Goal: Find specific page/section: Find specific page/section

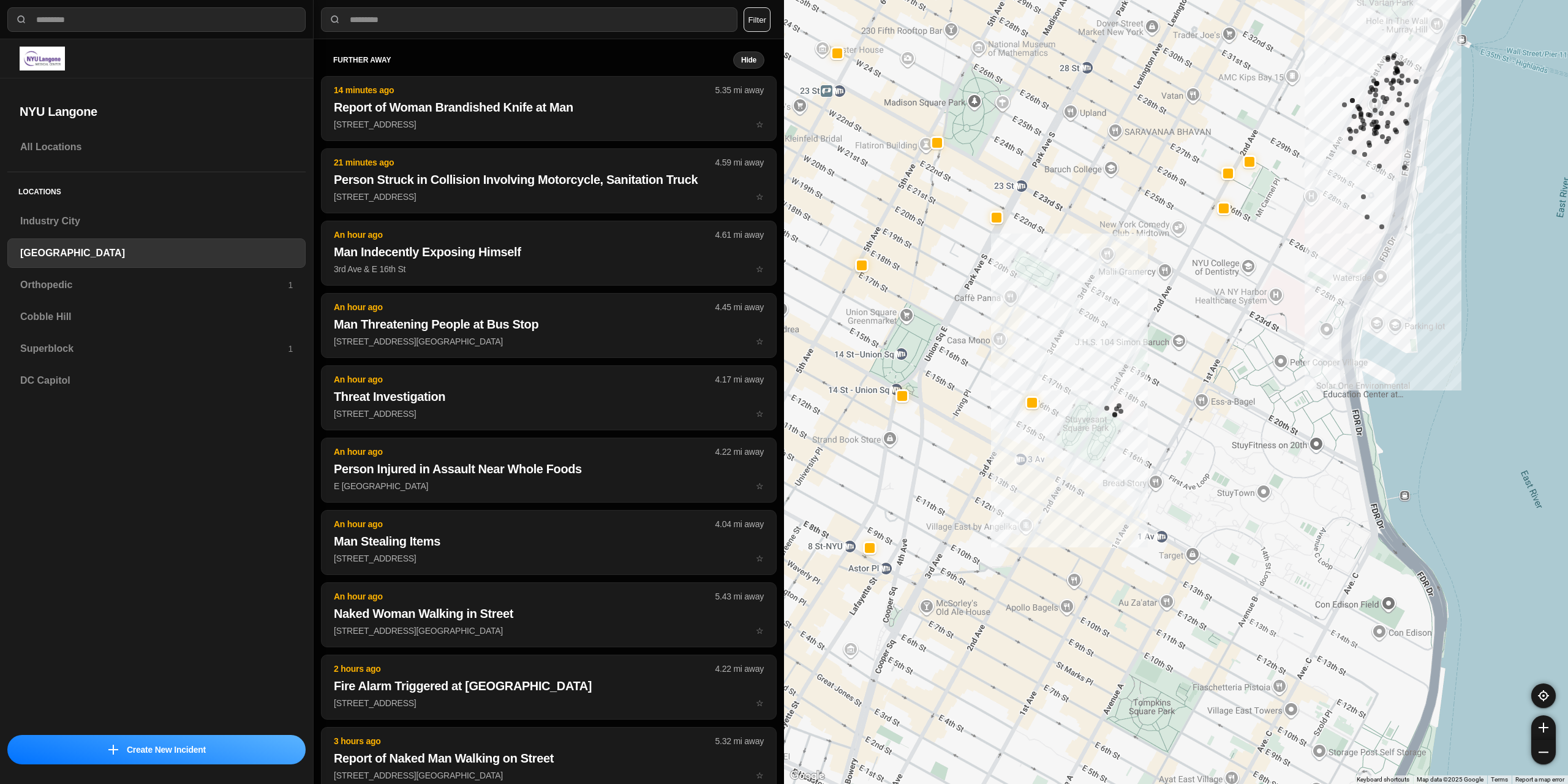
select select "*"
click at [75, 338] on div "Superblock 1" at bounding box center [156, 348] width 298 height 30
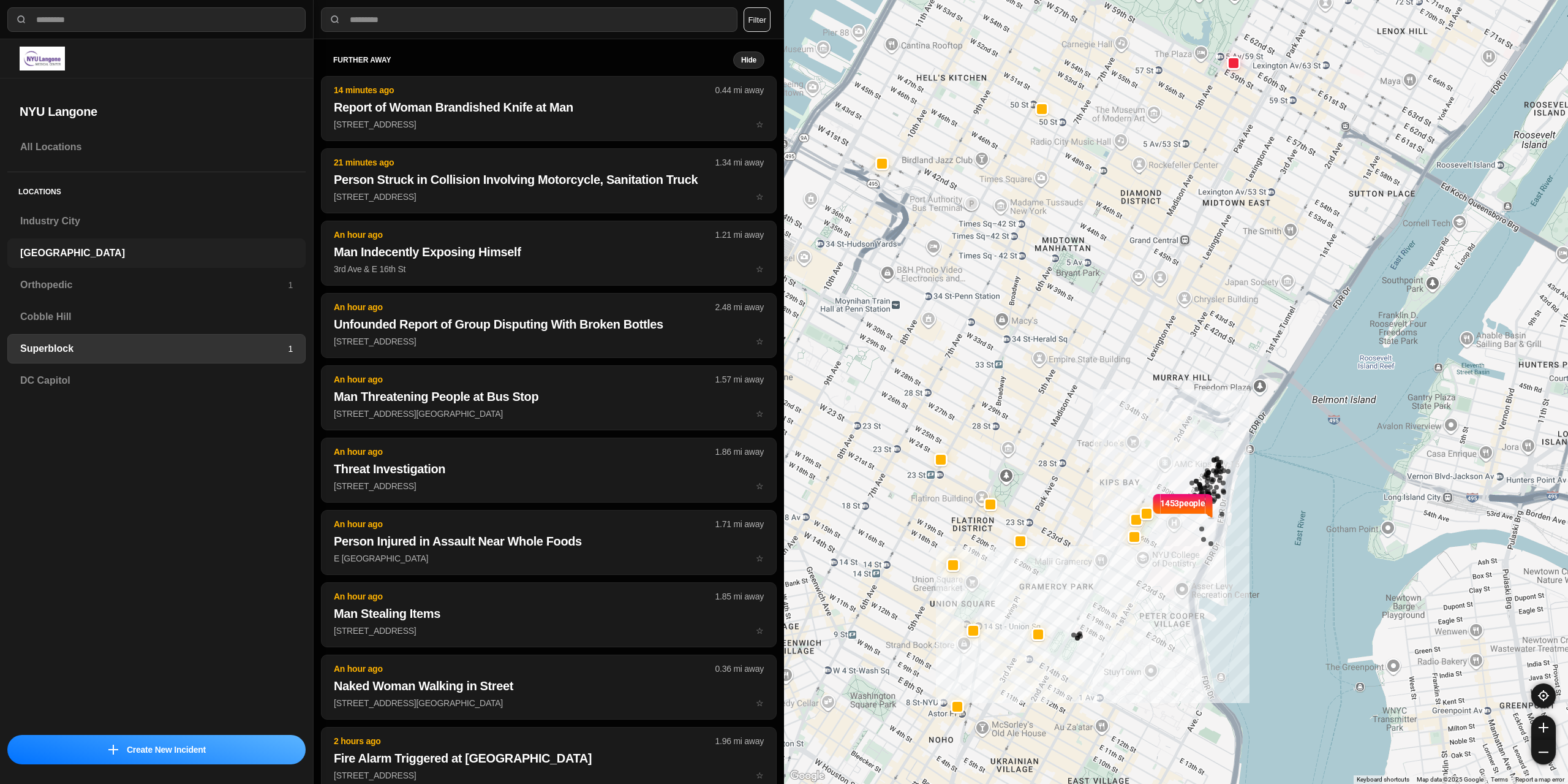
click at [83, 261] on div "[GEOGRAPHIC_DATA]" at bounding box center [156, 253] width 298 height 30
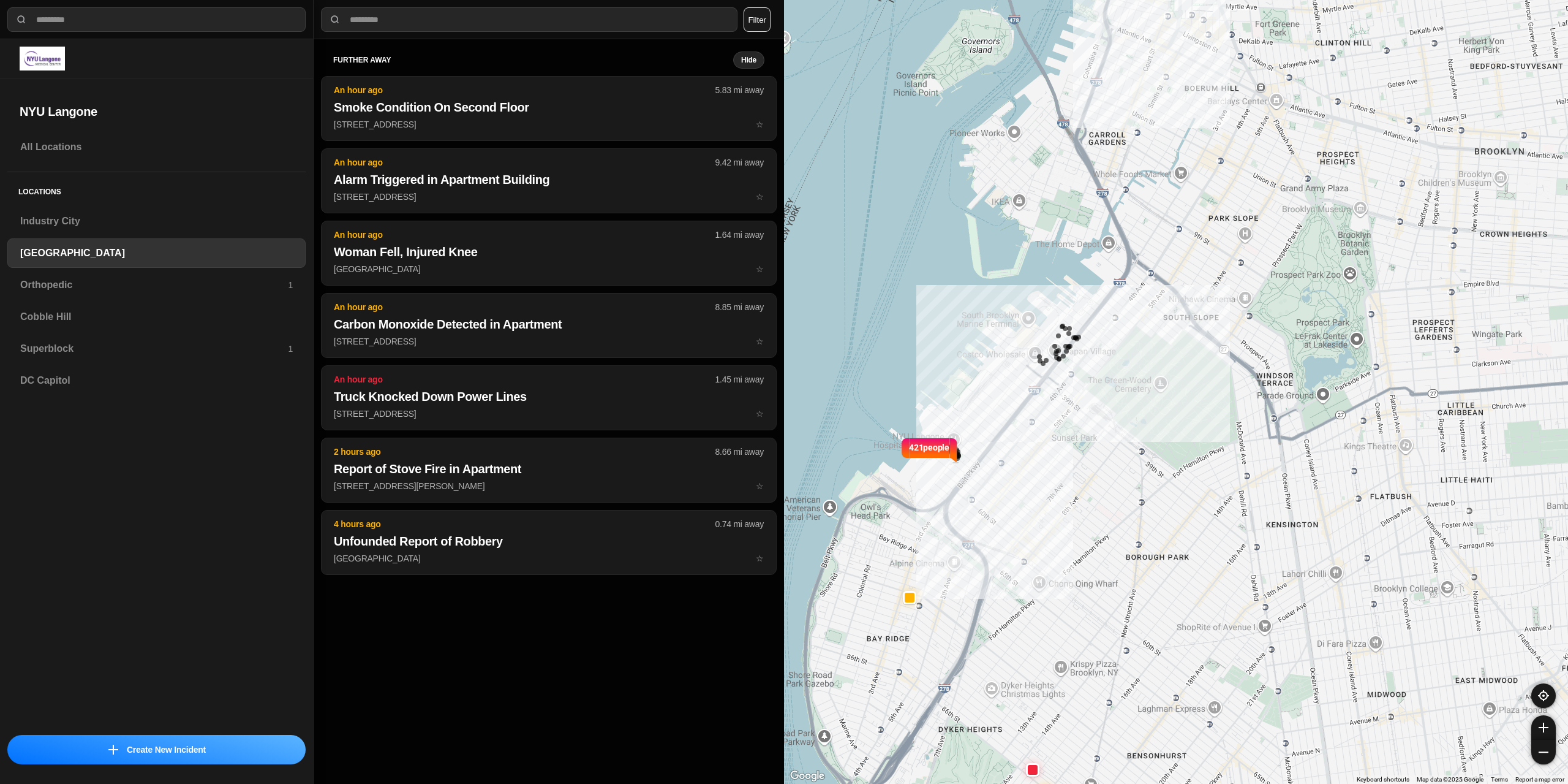
drag, startPoint x: 1137, startPoint y: 396, endPoint x: 1072, endPoint y: 520, distance: 140.0
click at [1072, 520] on div "421 people" at bounding box center [1175, 392] width 784 height 784
click at [99, 346] on h3 "Superblock" at bounding box center [154, 348] width 268 height 15
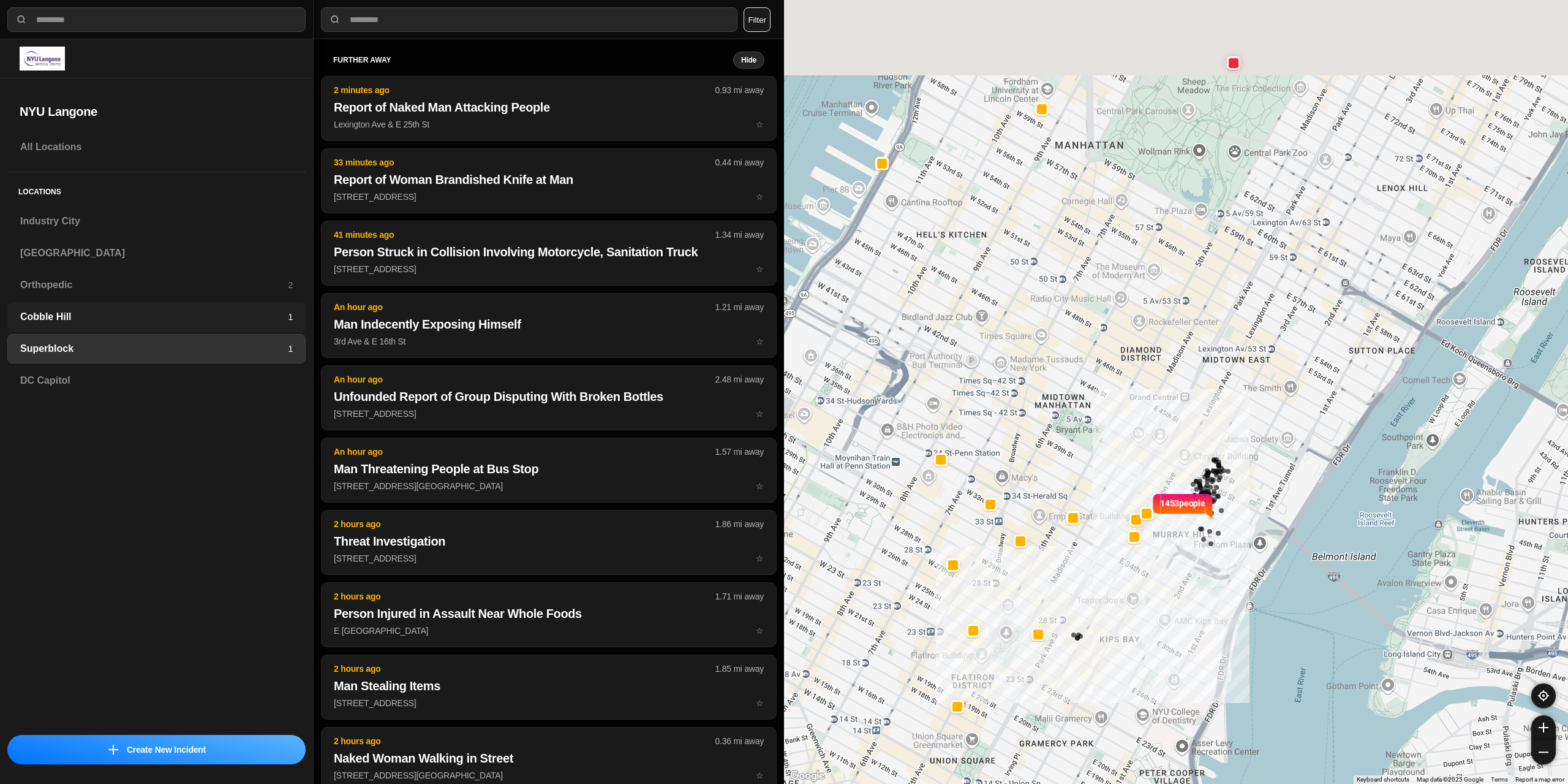
click at [151, 306] on div "Cobble Hill 1" at bounding box center [156, 317] width 298 height 30
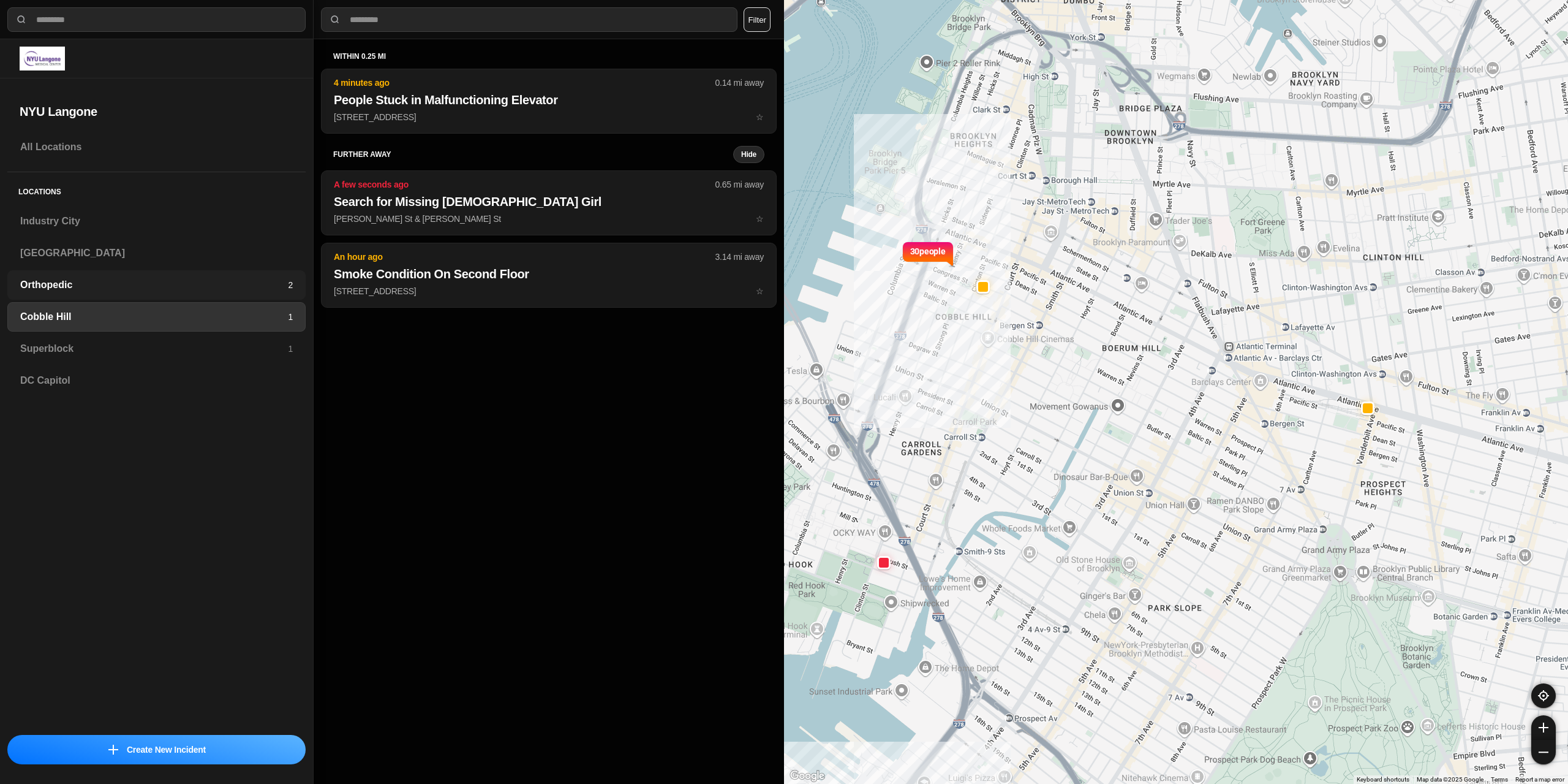
click at [192, 282] on h3 "Orthopedic" at bounding box center [154, 285] width 268 height 15
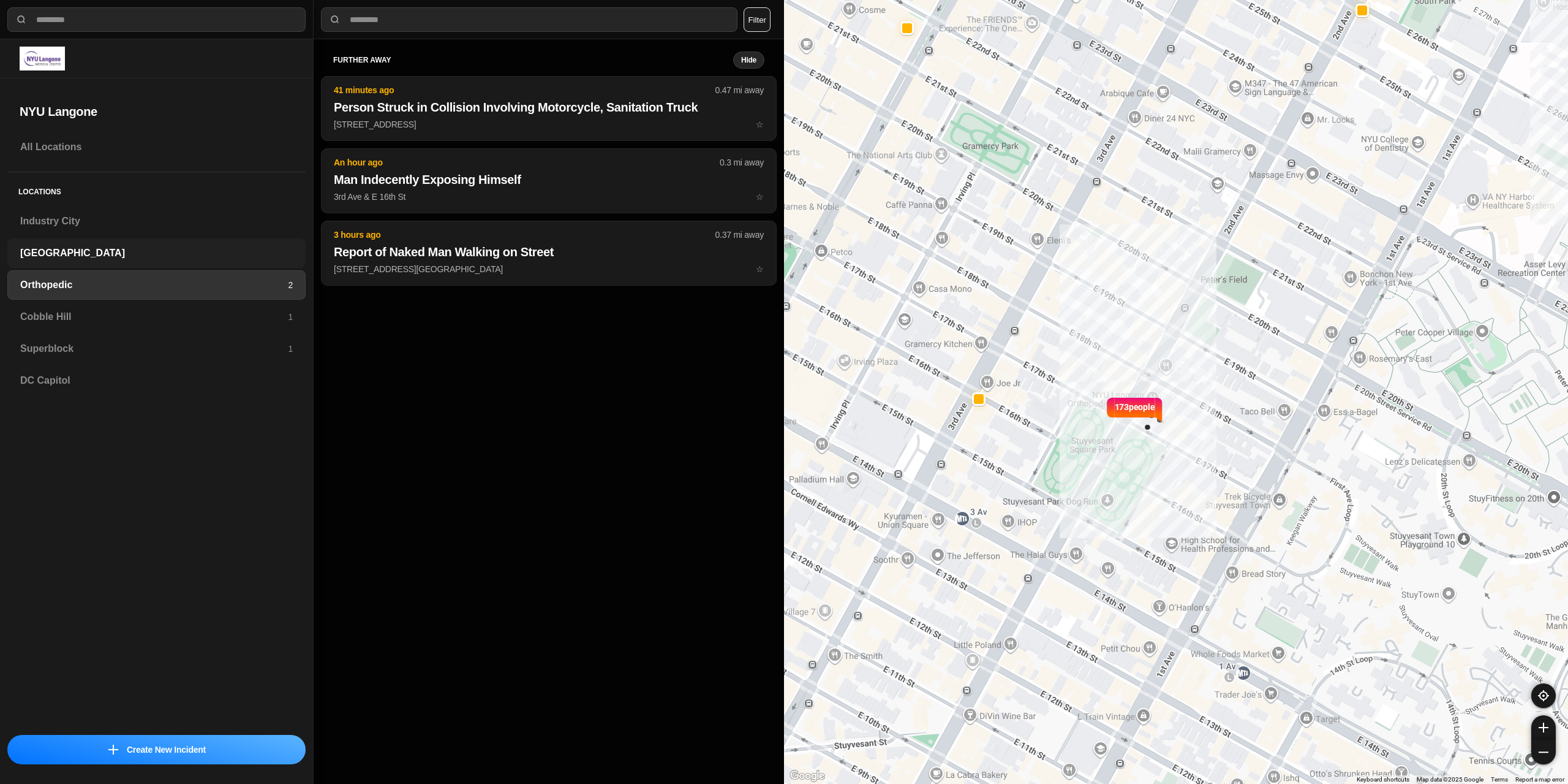
click at [138, 256] on h3 "[GEOGRAPHIC_DATA]" at bounding box center [157, 253] width 273 height 15
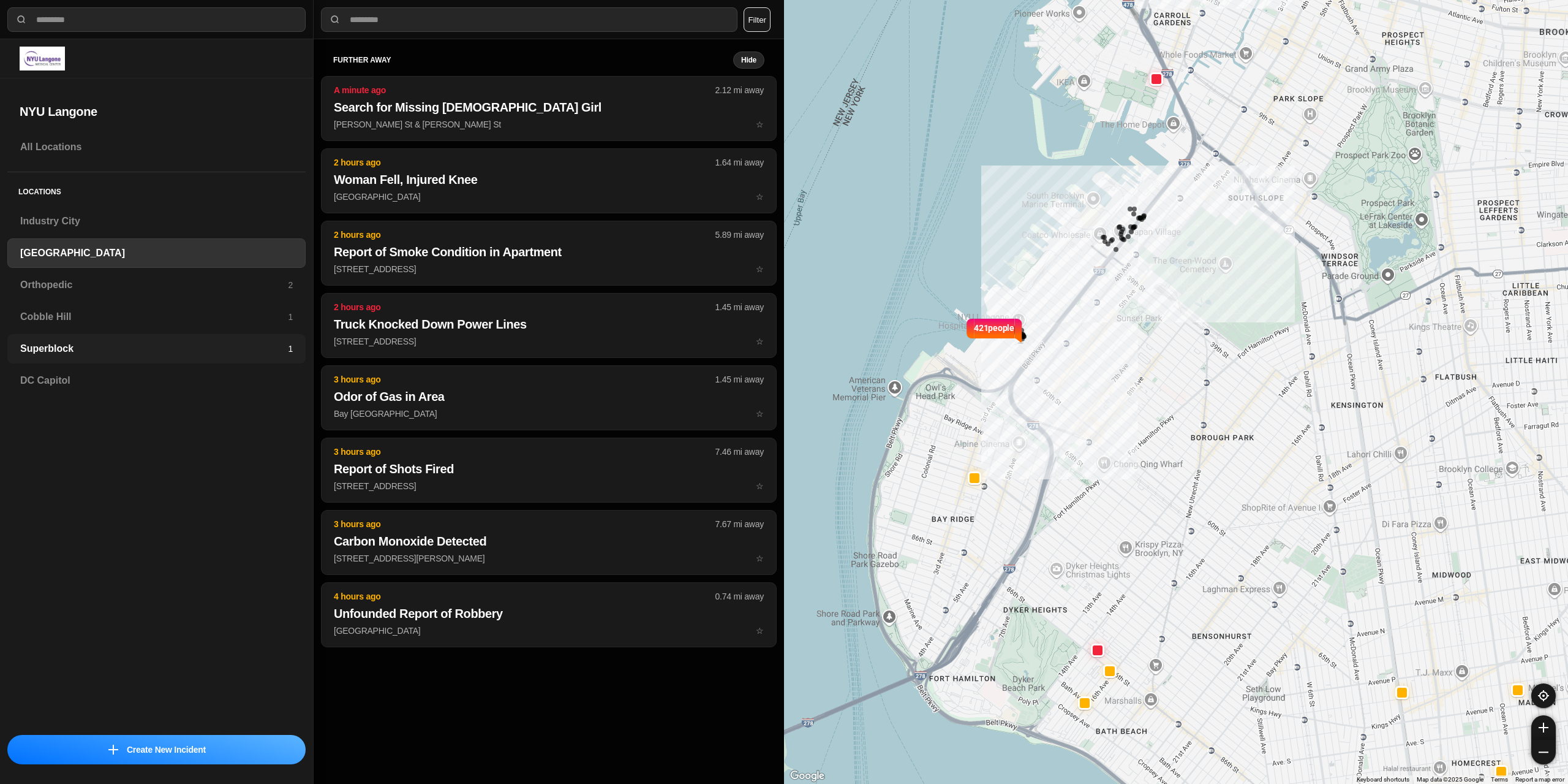
click at [198, 351] on h3 "Superblock" at bounding box center [154, 348] width 268 height 15
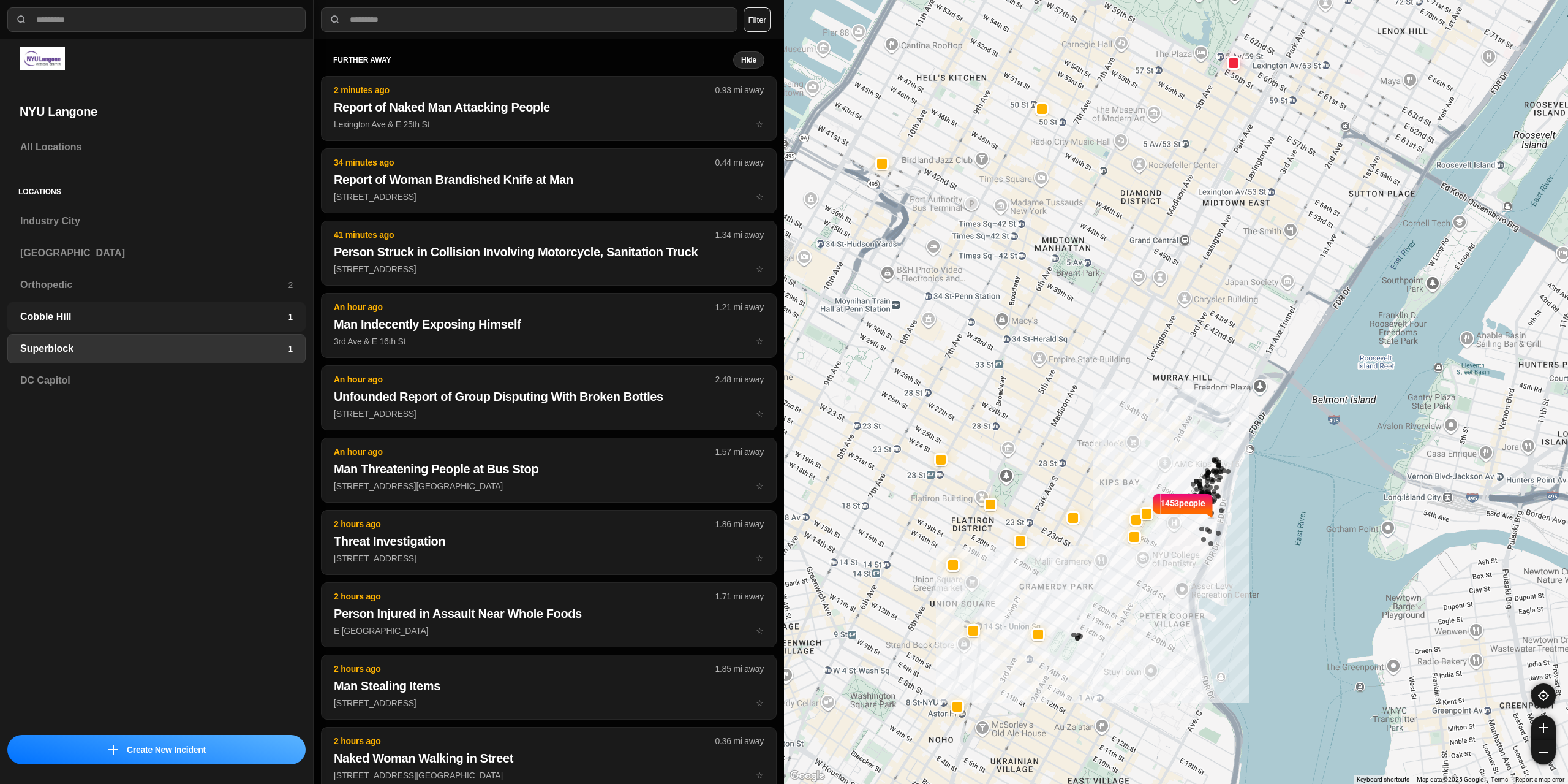
click at [207, 323] on h3 "Cobble Hill" at bounding box center [154, 317] width 268 height 15
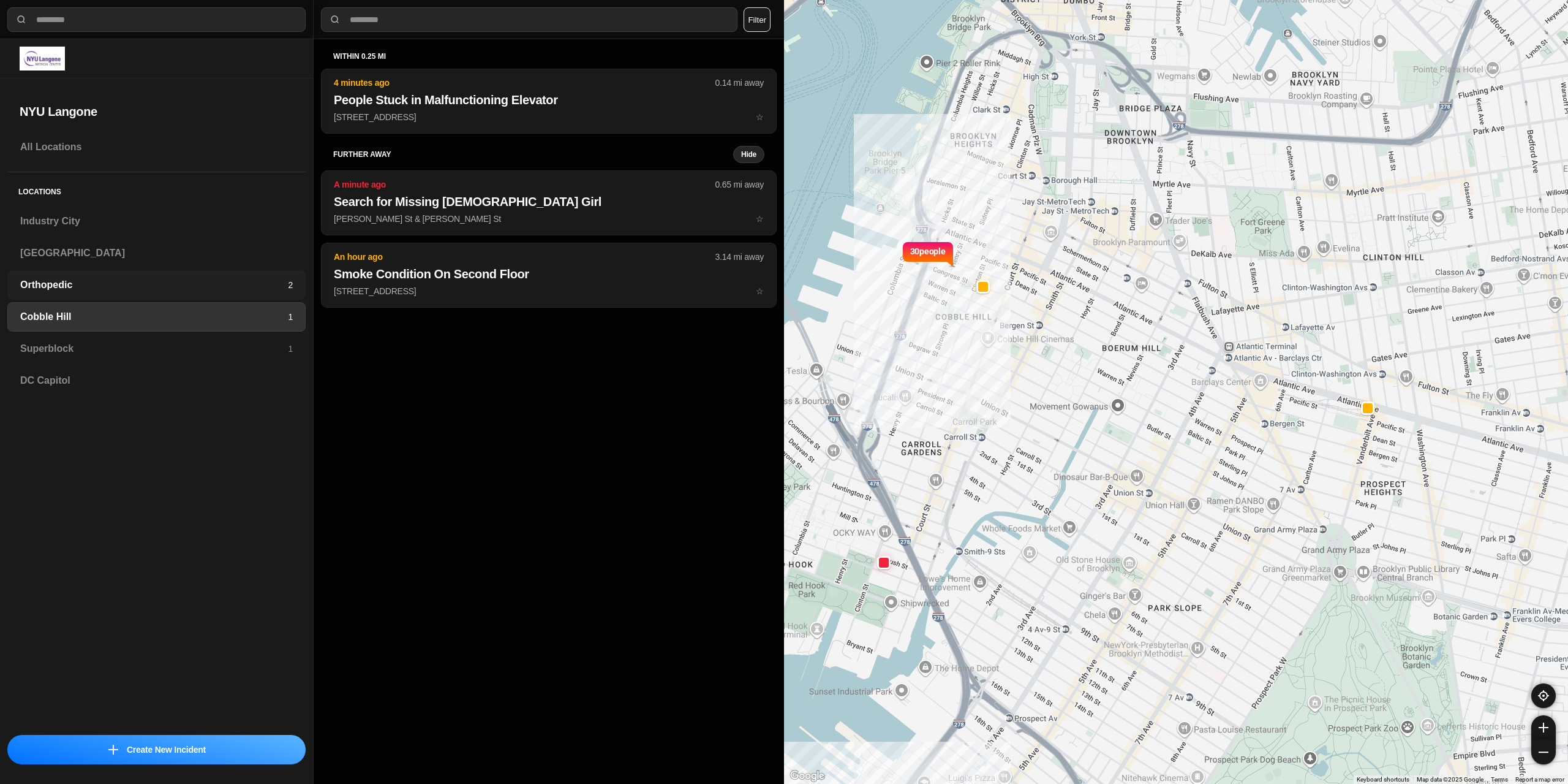
click at [210, 287] on h3 "Orthopedic" at bounding box center [154, 285] width 268 height 15
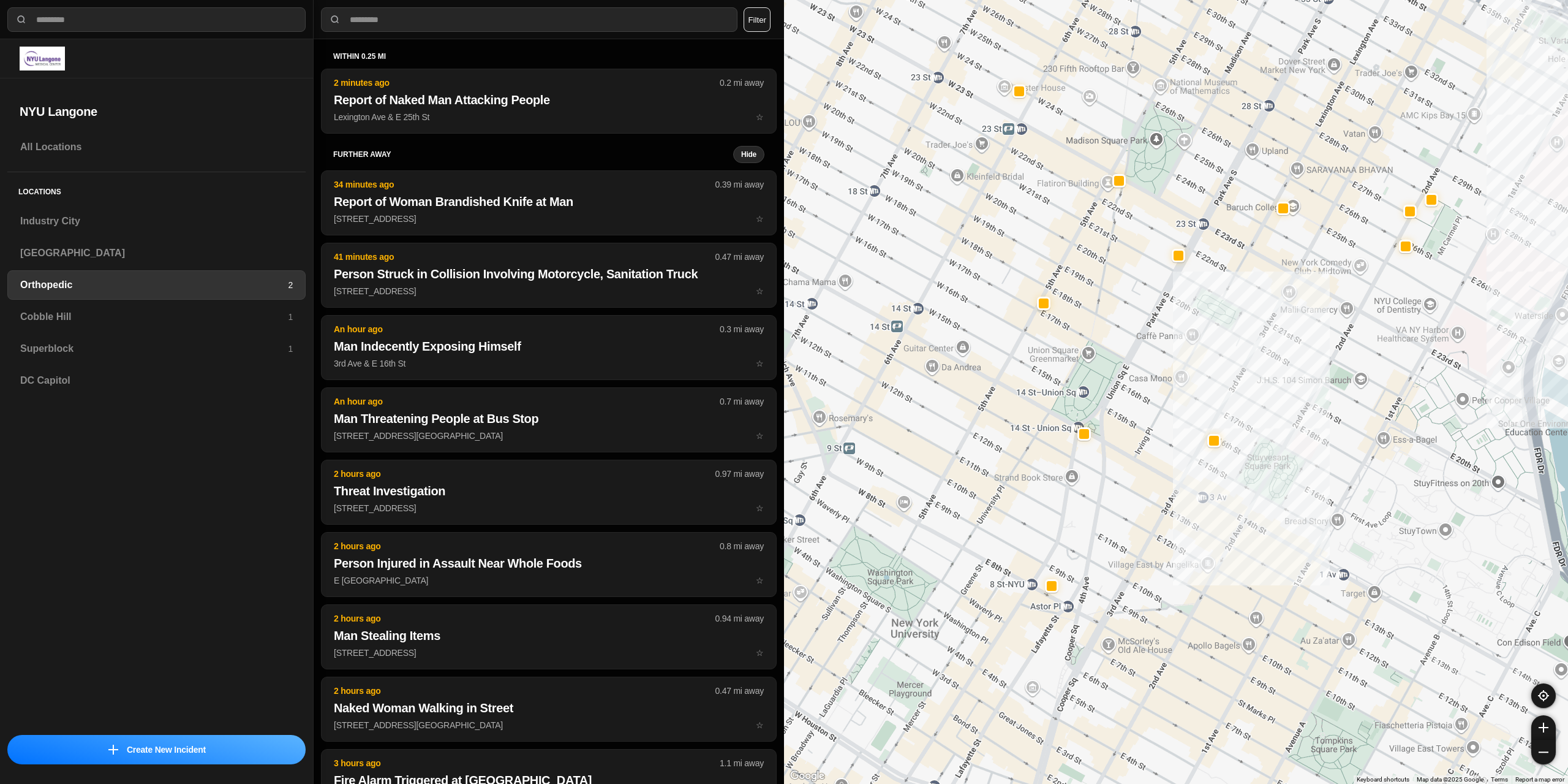
drag, startPoint x: 1037, startPoint y: 407, endPoint x: 1186, endPoint y: 434, distance: 151.4
click at [1186, 434] on div at bounding box center [1175, 392] width 784 height 784
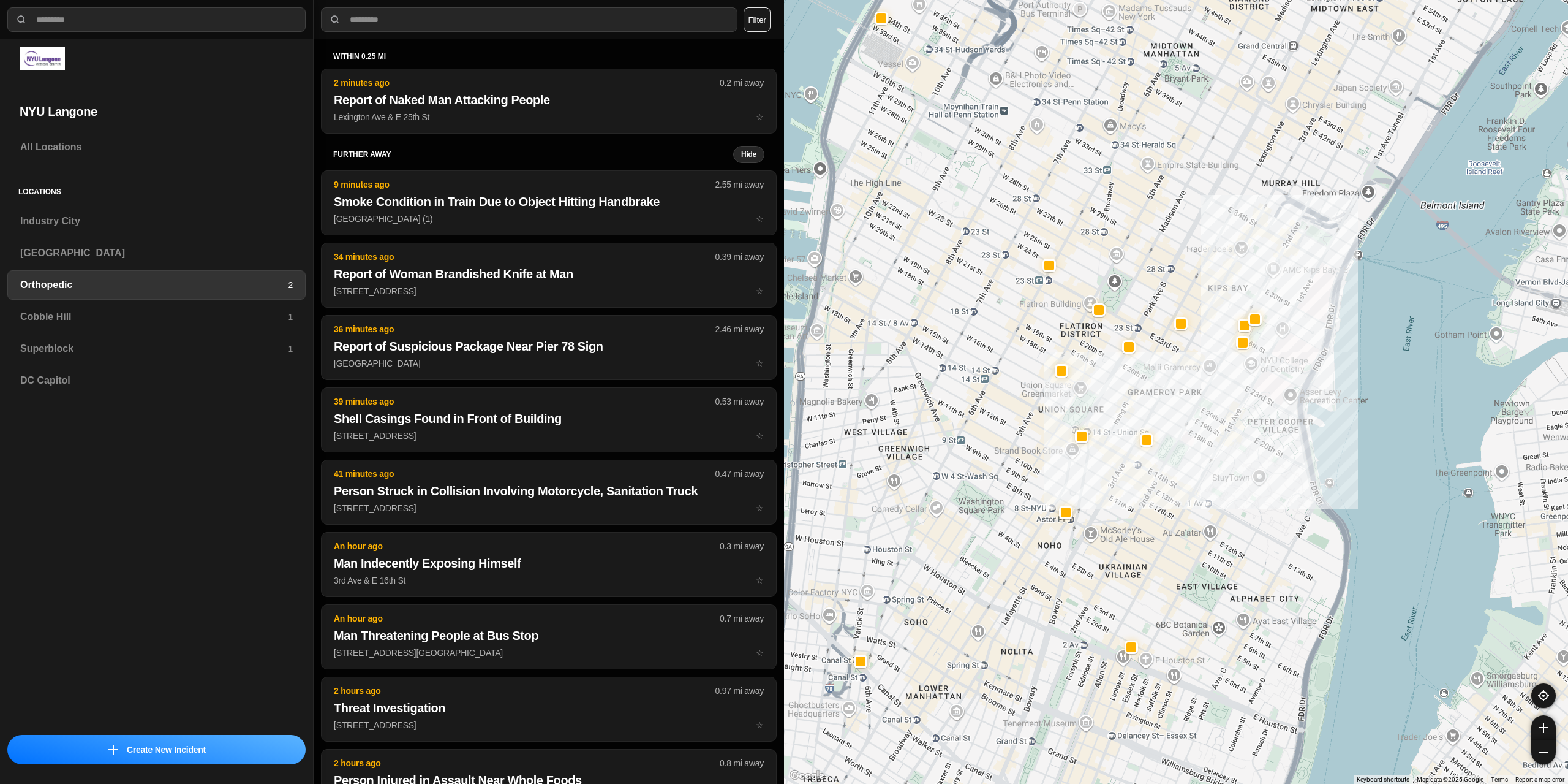
drag, startPoint x: 1207, startPoint y: 229, endPoint x: 1151, endPoint y: 231, distance: 56.0
click at [1151, 231] on div at bounding box center [1175, 392] width 784 height 784
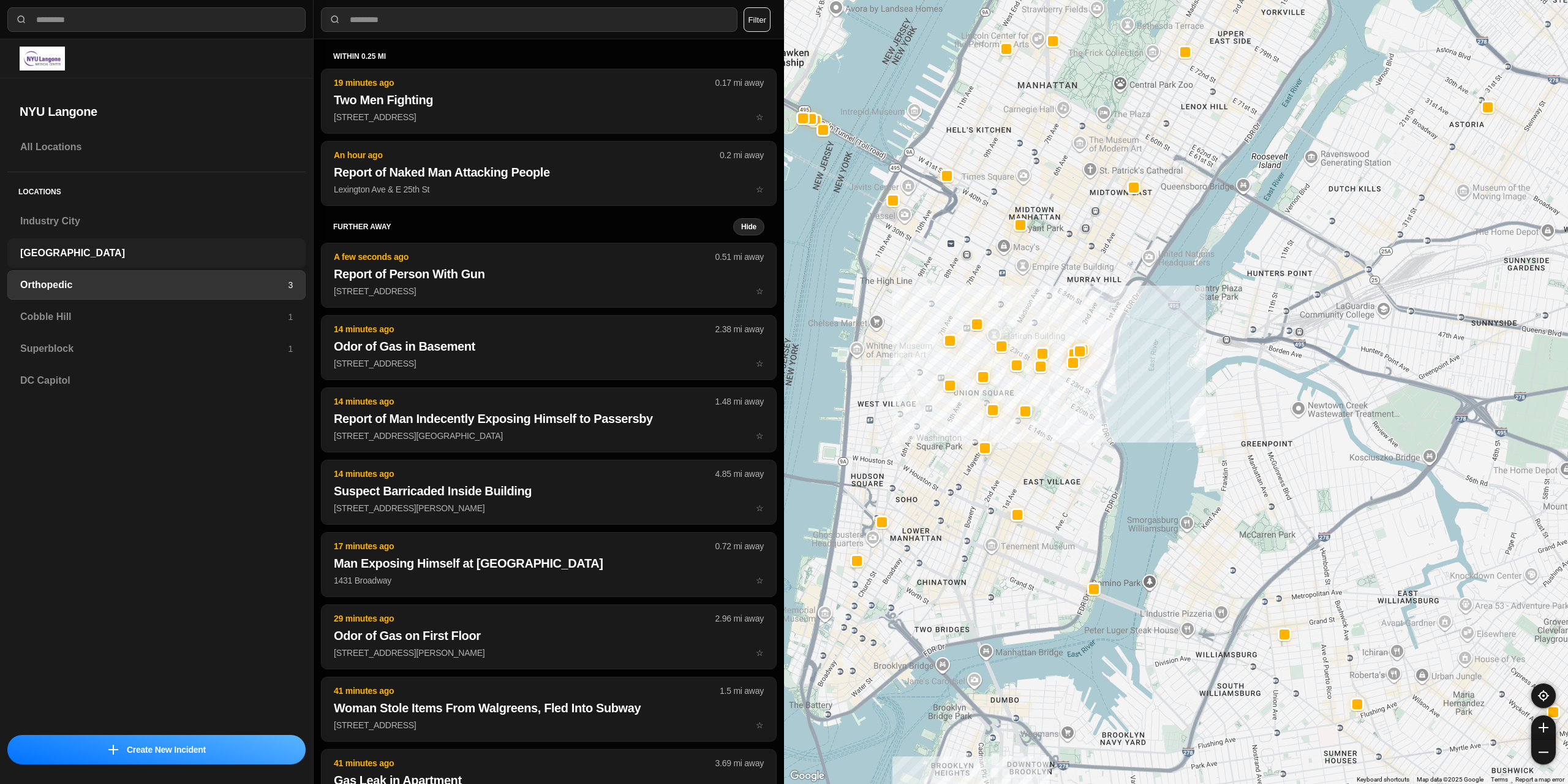
click at [80, 247] on h3 "[GEOGRAPHIC_DATA]" at bounding box center [157, 253] width 273 height 15
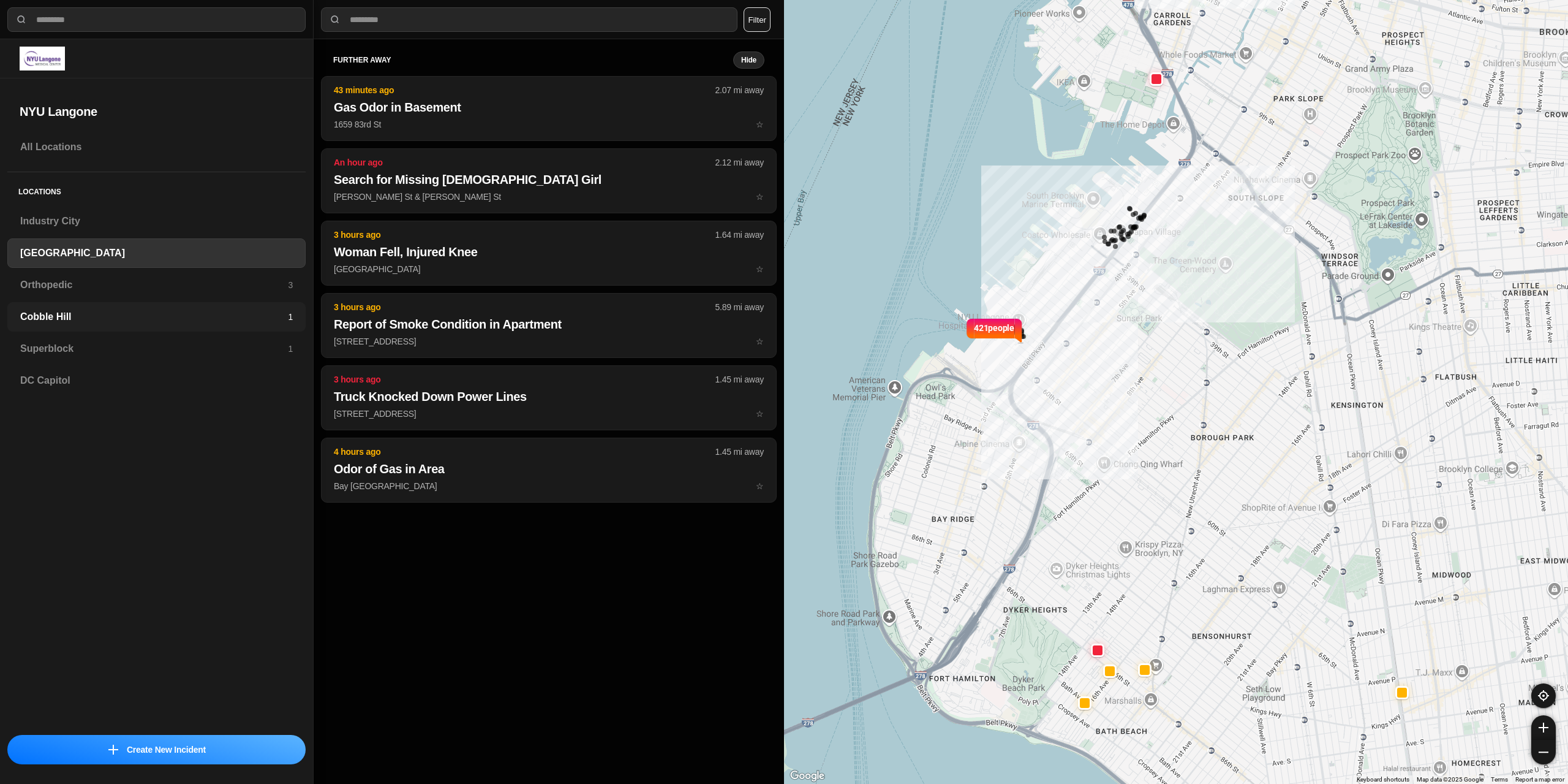
click at [96, 313] on h3 "Cobble Hill" at bounding box center [154, 317] width 268 height 15
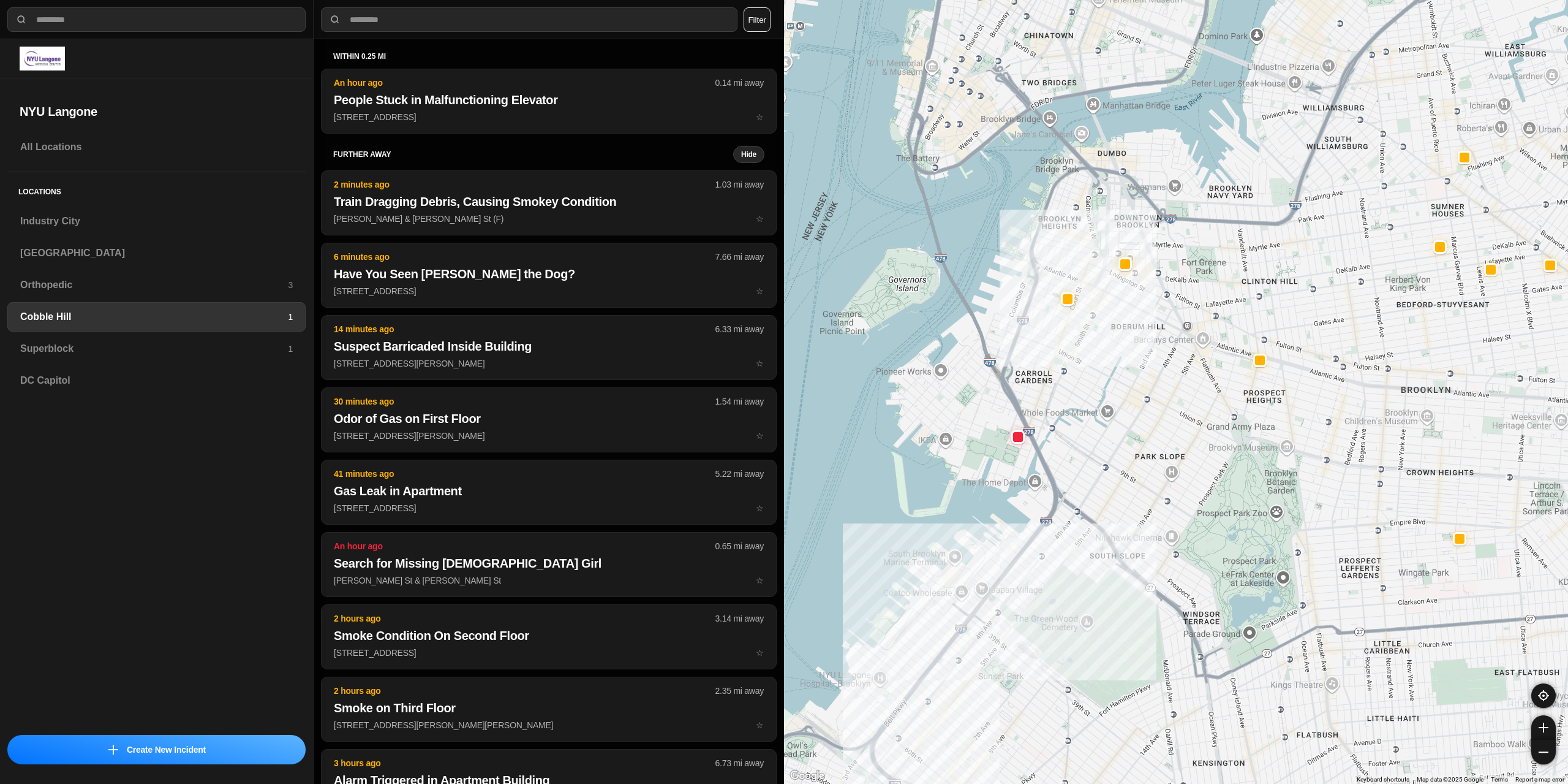
drag, startPoint x: 1215, startPoint y: 147, endPoint x: 1206, endPoint y: 281, distance: 134.3
click at [1206, 281] on div at bounding box center [1175, 392] width 784 height 784
select select "*"
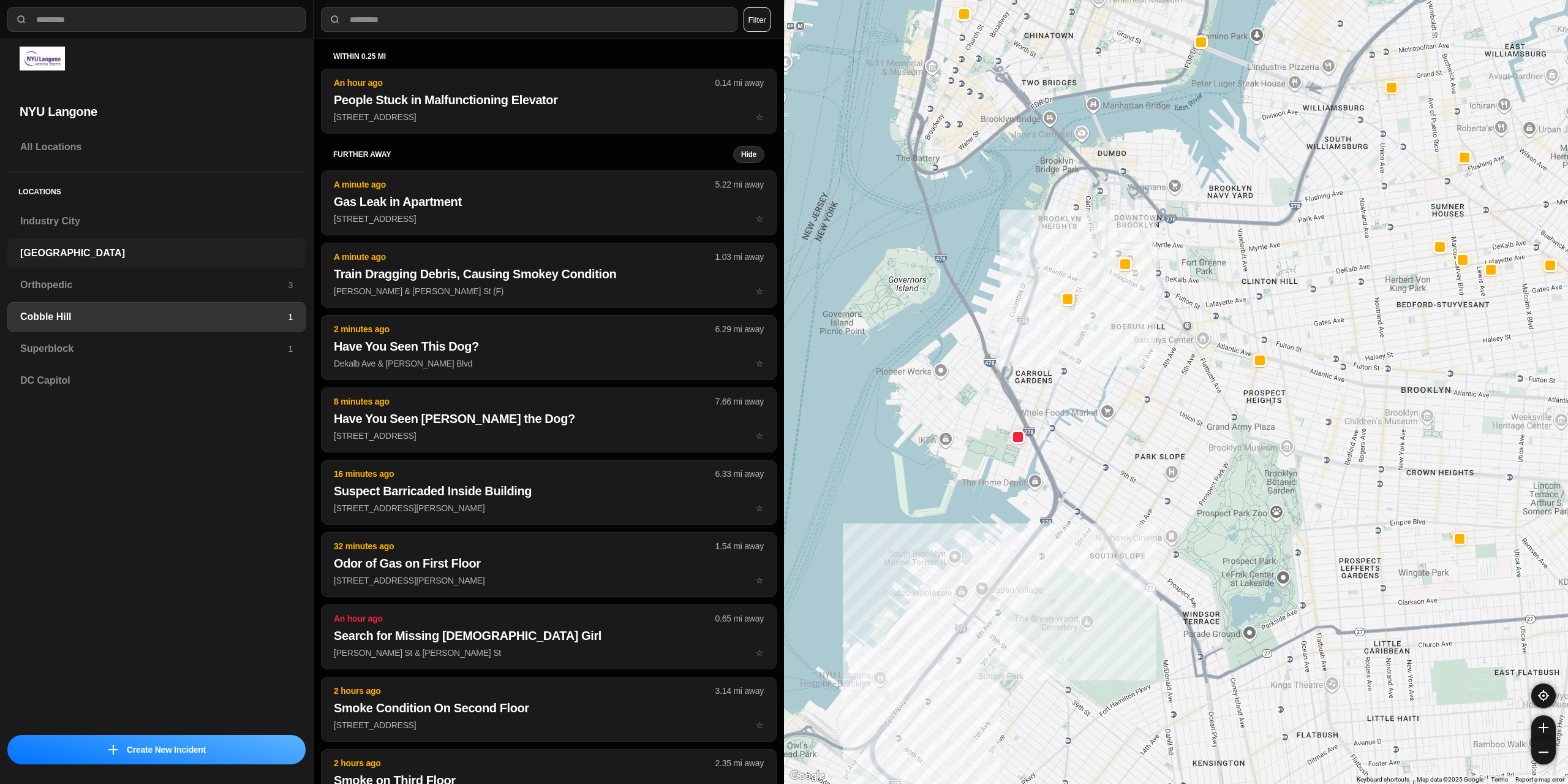
click at [120, 265] on div "[GEOGRAPHIC_DATA]" at bounding box center [156, 253] width 298 height 30
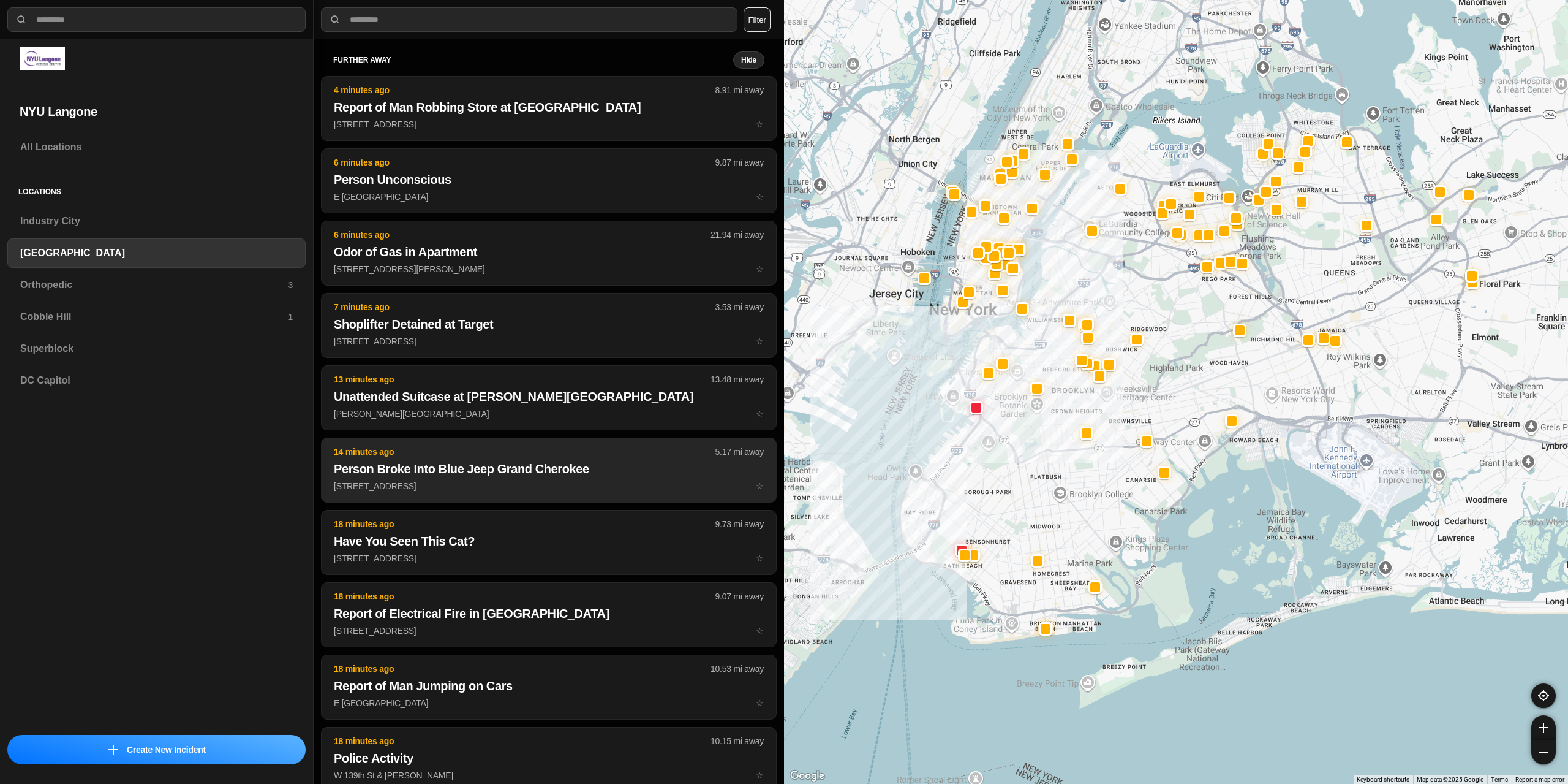
drag, startPoint x: 1038, startPoint y: 325, endPoint x: 765, endPoint y: 455, distance: 302.4
click at [984, 509] on div at bounding box center [1175, 392] width 784 height 784
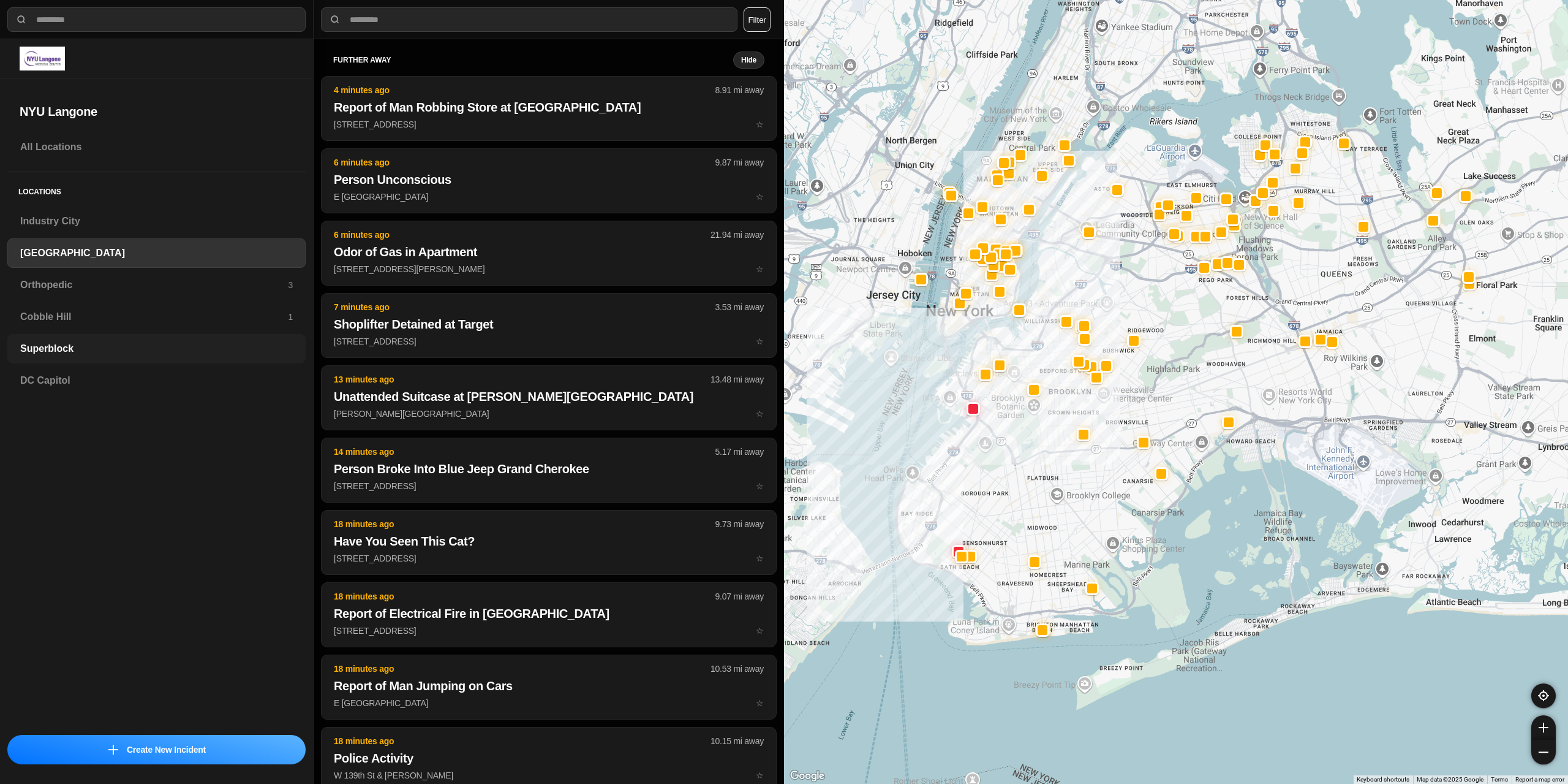
click at [84, 337] on div "Superblock" at bounding box center [156, 348] width 298 height 30
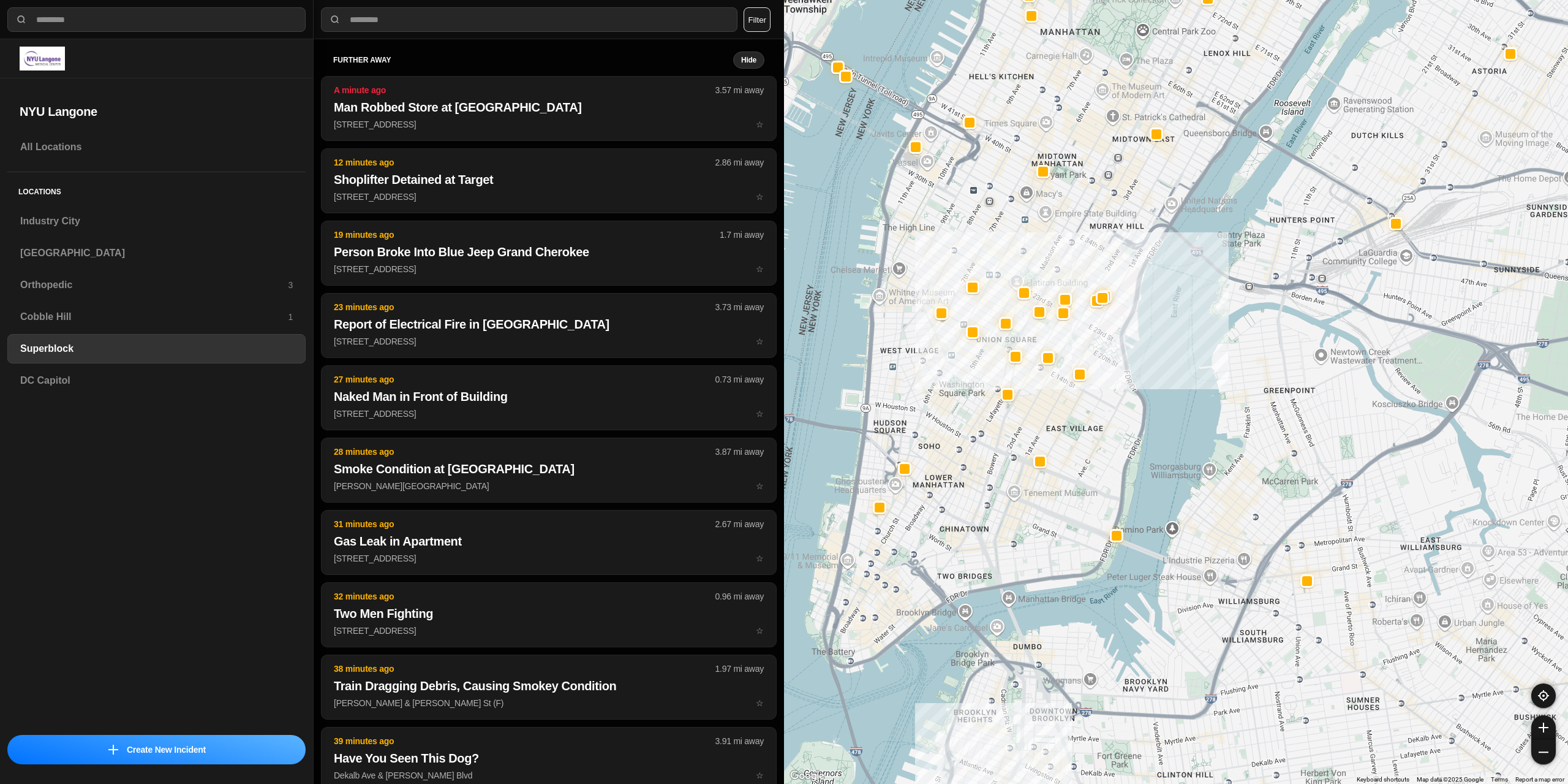
drag, startPoint x: 932, startPoint y: 565, endPoint x: 932, endPoint y: 351, distance: 214.0
click at [932, 351] on div at bounding box center [1175, 392] width 784 height 784
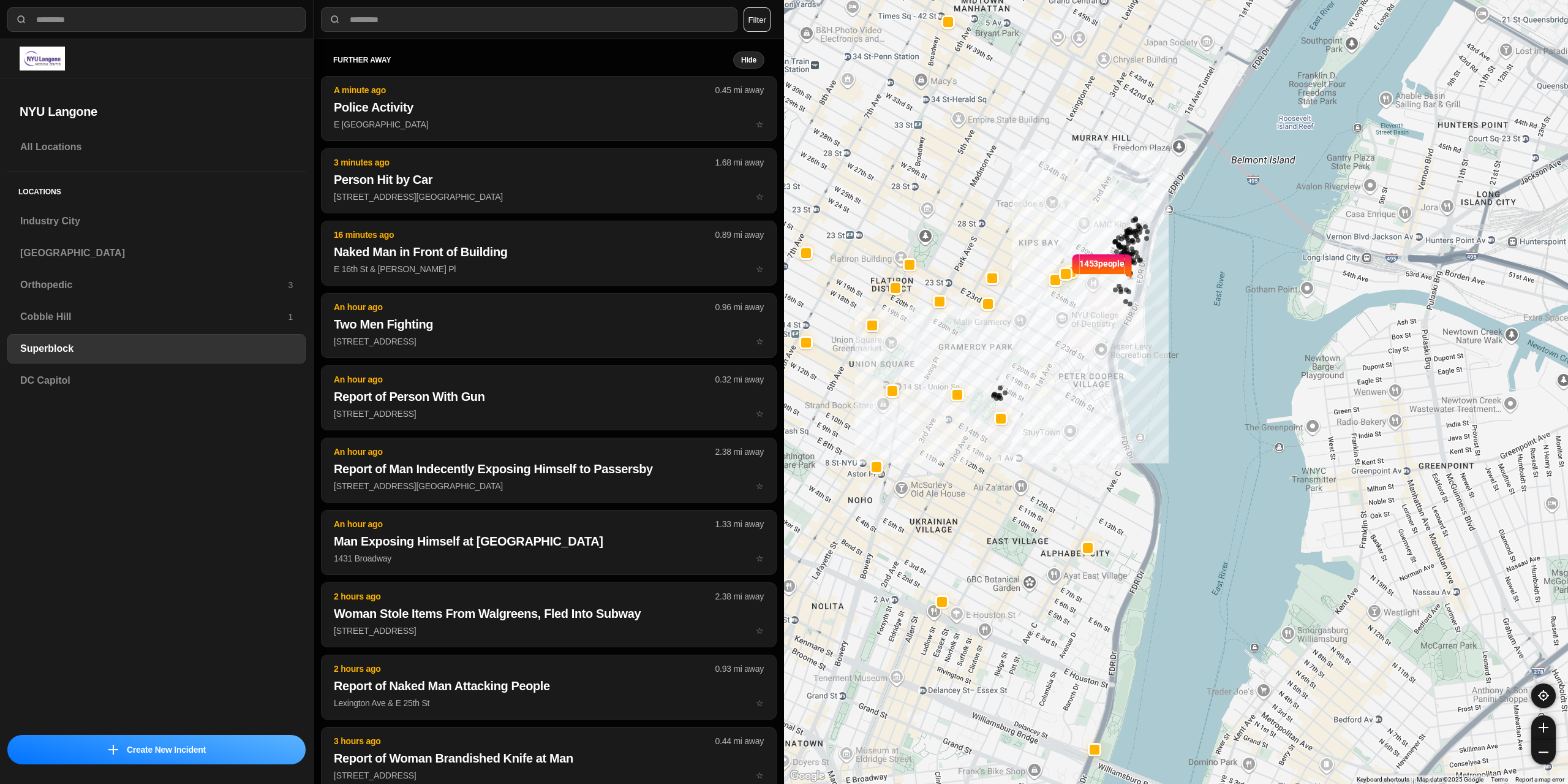
drag, startPoint x: 1117, startPoint y: 327, endPoint x: 1059, endPoint y: 395, distance: 89.4
click at [1059, 395] on div "1453 people" at bounding box center [1175, 392] width 784 height 784
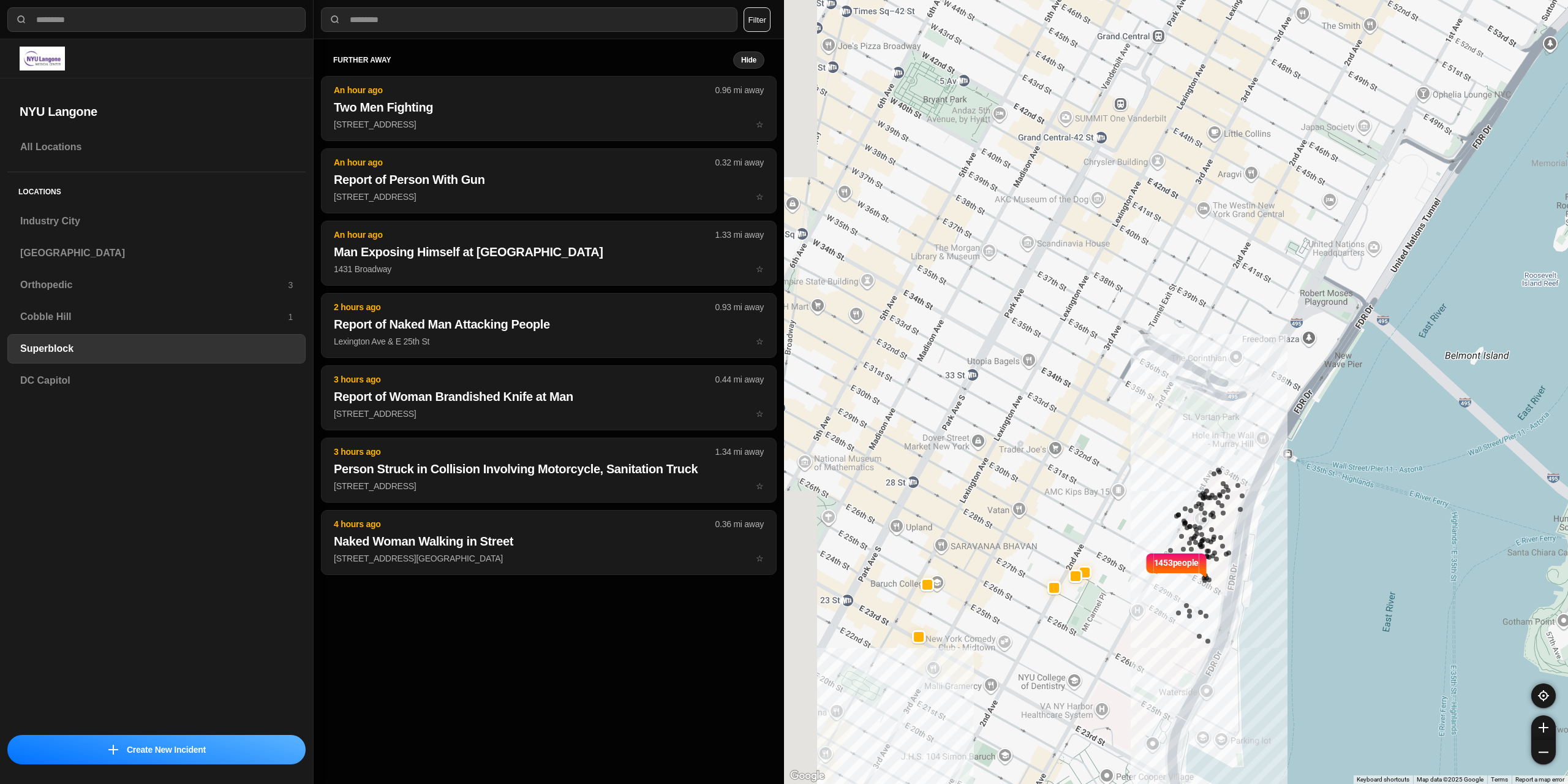
drag, startPoint x: 993, startPoint y: 386, endPoint x: 1080, endPoint y: 663, distance: 290.3
click at [1080, 663] on div "1453 people" at bounding box center [1175, 392] width 784 height 784
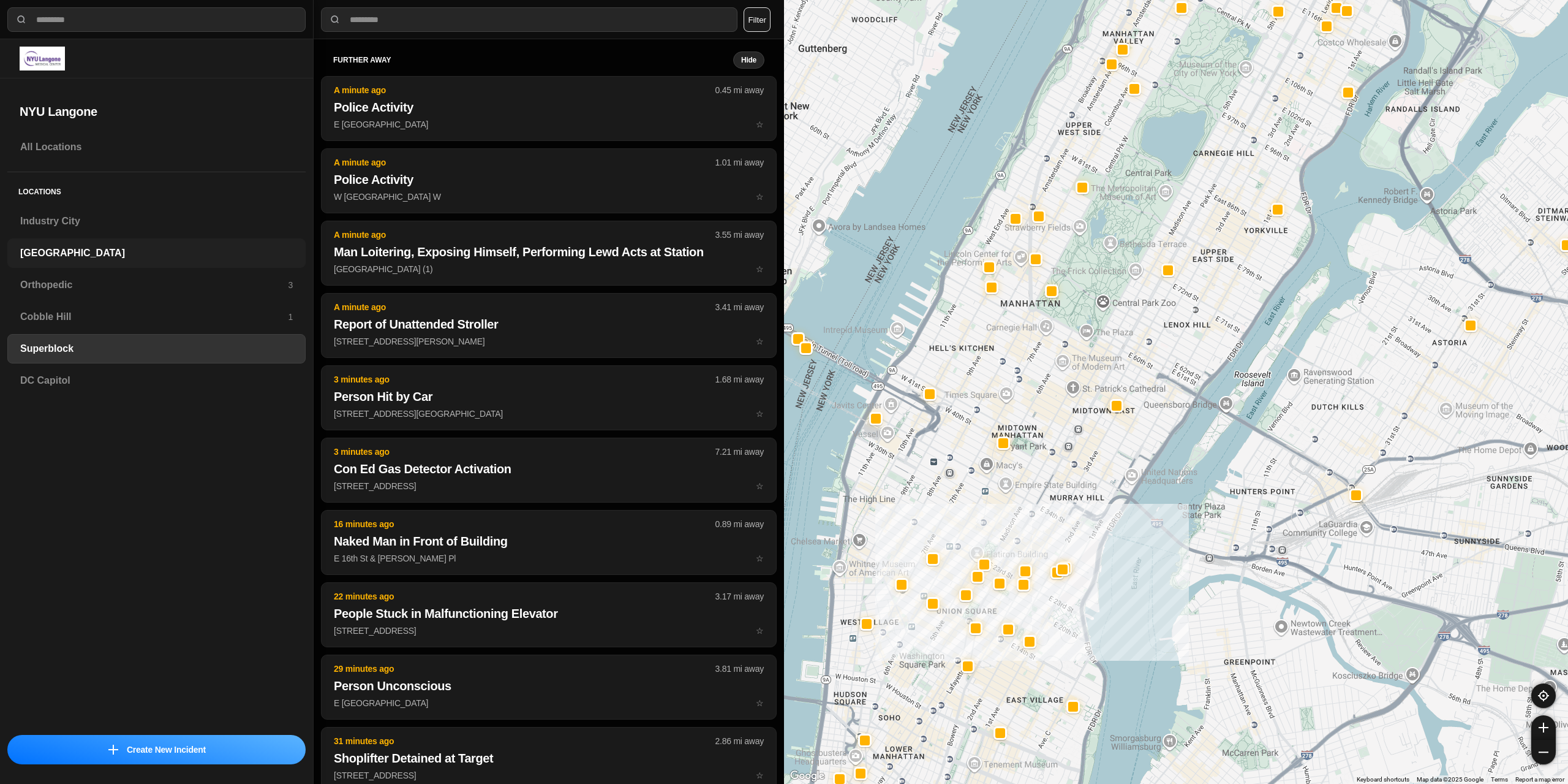
click at [41, 245] on h3 "[GEOGRAPHIC_DATA]" at bounding box center [157, 253] width 273 height 15
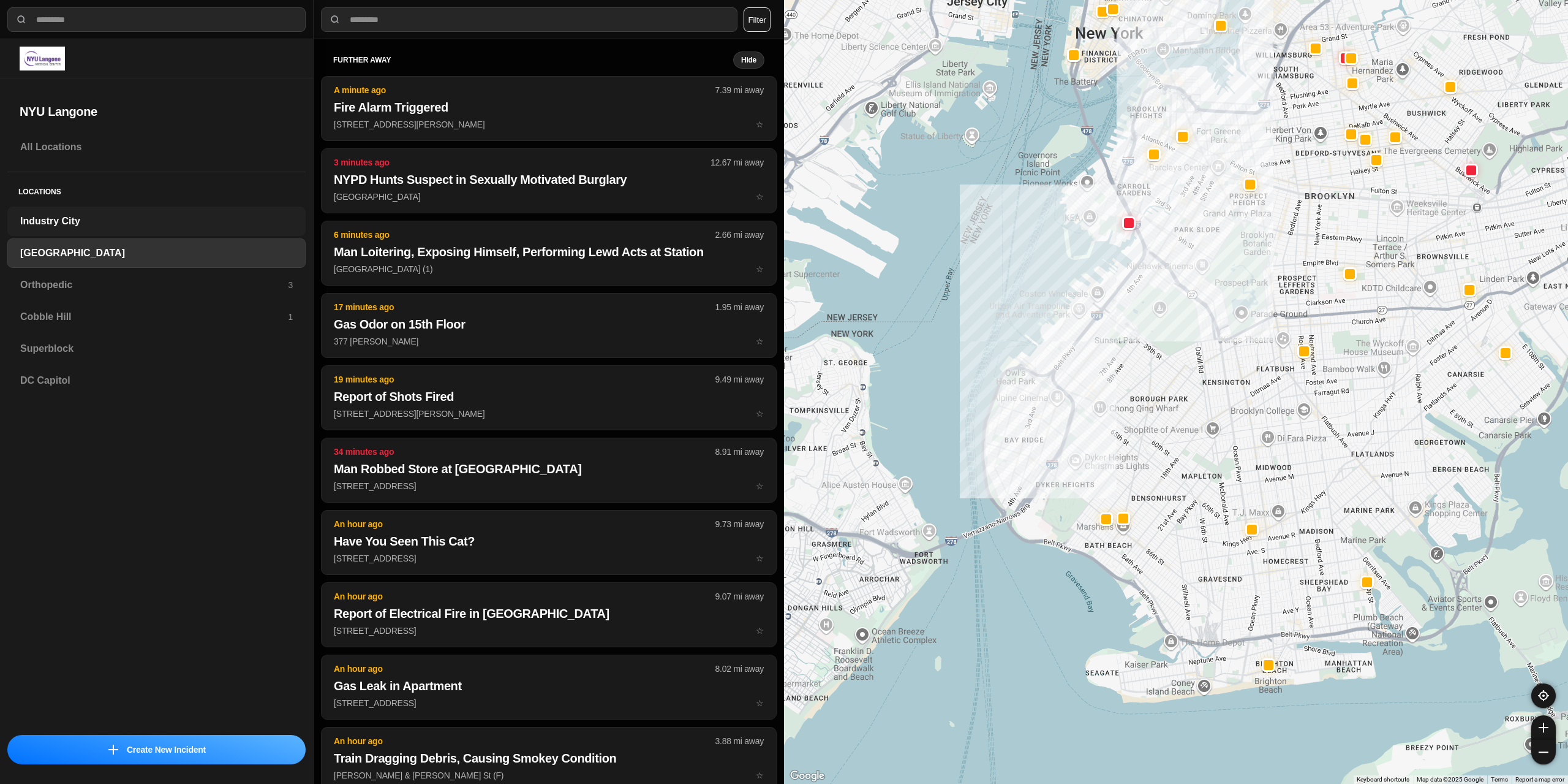
click at [141, 219] on h3 "Industry City" at bounding box center [157, 221] width 273 height 15
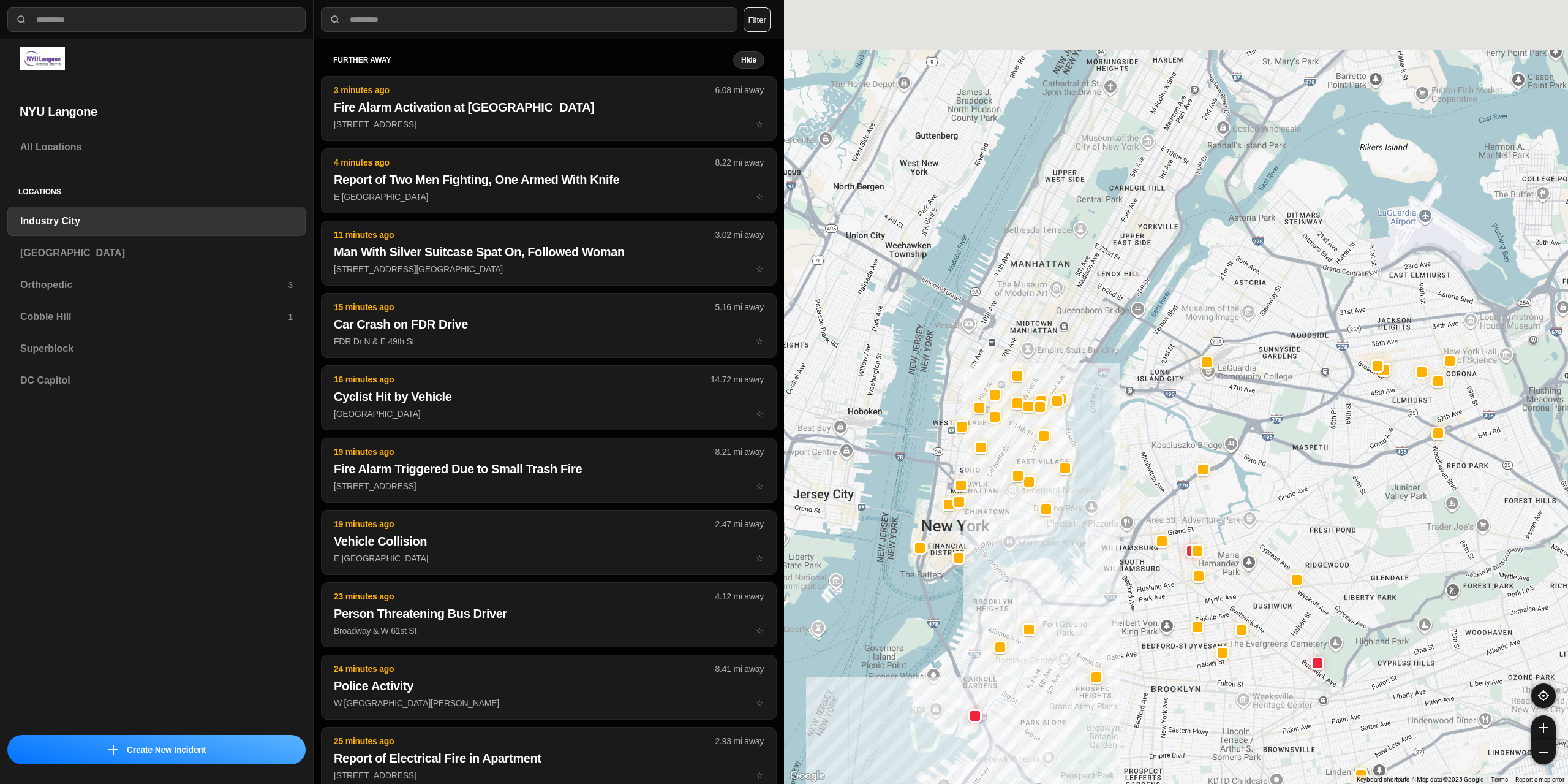
drag, startPoint x: 1081, startPoint y: 205, endPoint x: 974, endPoint y: 555, distance: 366.0
click at [974, 555] on div at bounding box center [1175, 392] width 784 height 784
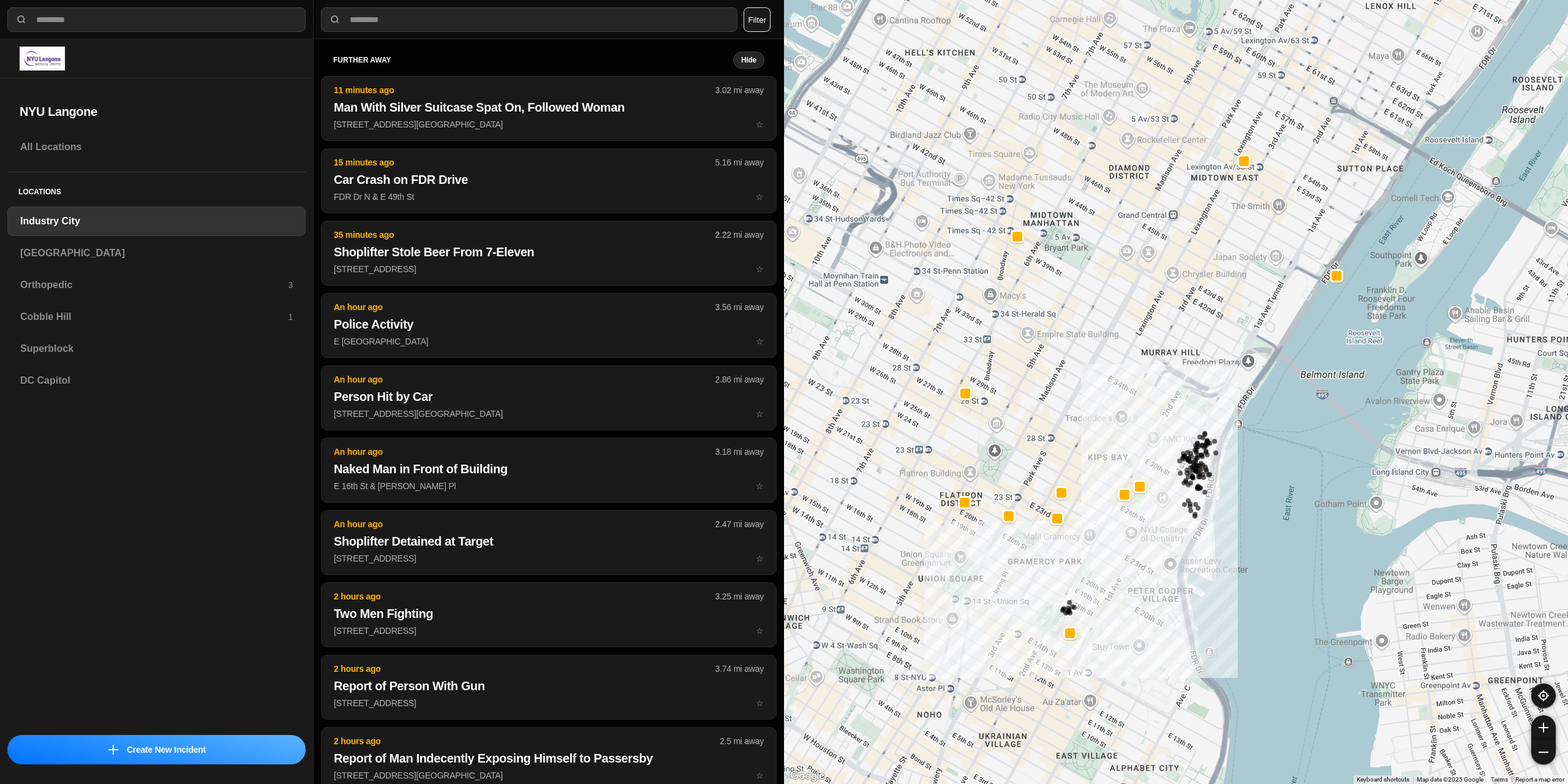
drag, startPoint x: 964, startPoint y: 381, endPoint x: 1091, endPoint y: 341, distance: 133.2
click at [1091, 341] on div "757 people" at bounding box center [1175, 392] width 784 height 784
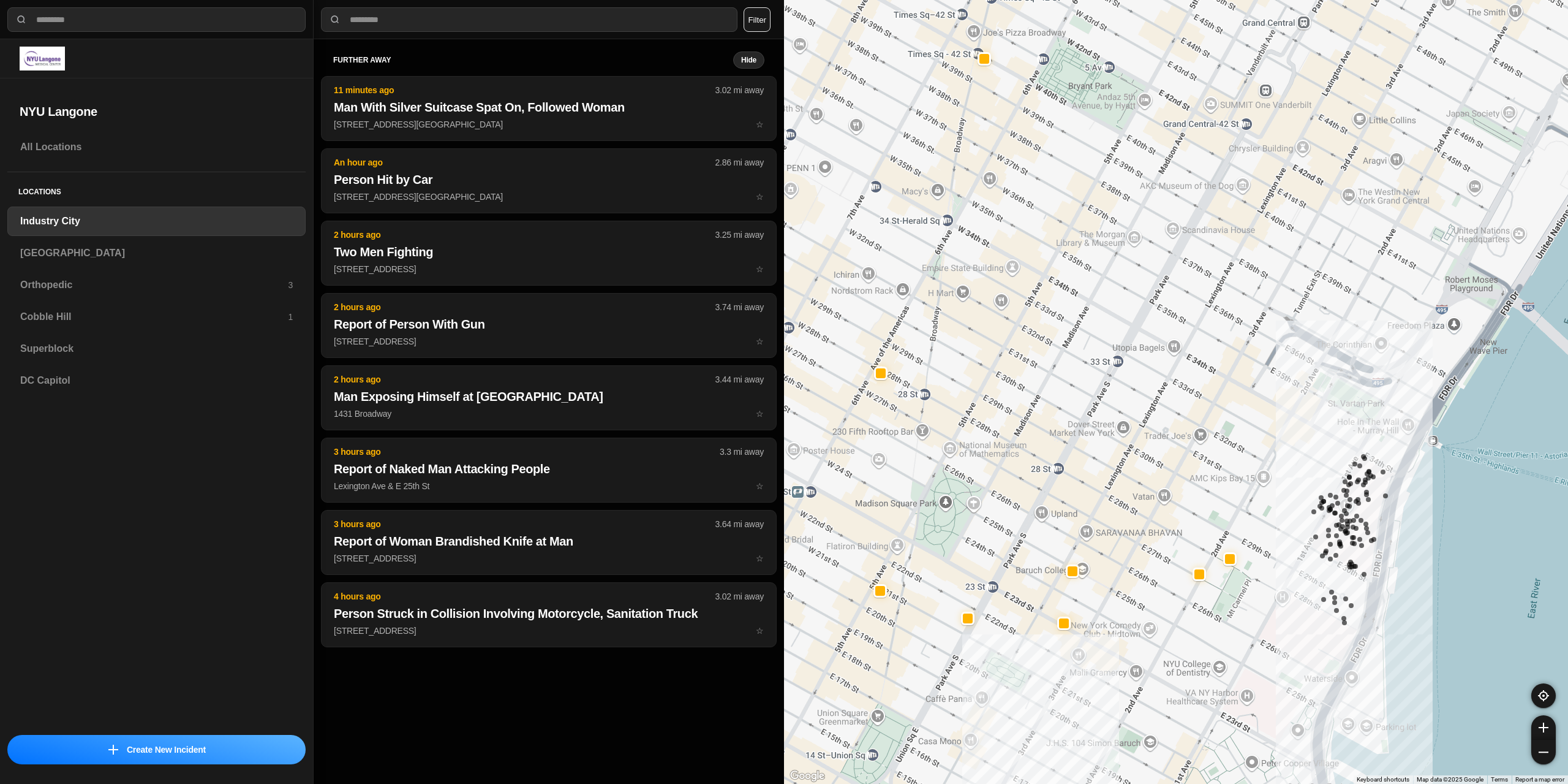
click at [765, 22] on button "Filter" at bounding box center [757, 20] width 27 height 25
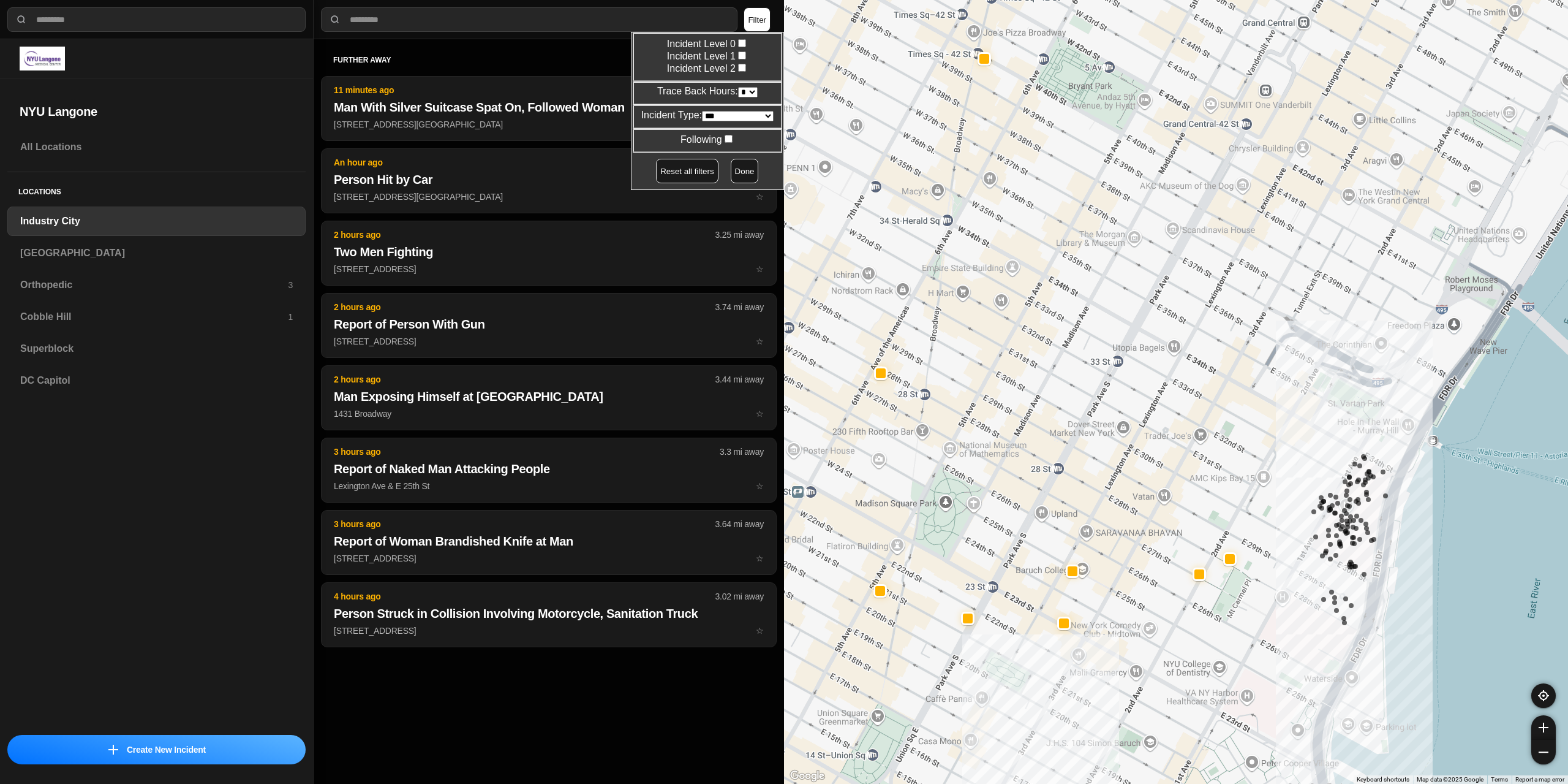
click at [745, 91] on select "* * * * **" at bounding box center [747, 92] width 20 height 10
click at [738, 87] on select "* * * * **" at bounding box center [747, 92] width 20 height 10
click at [733, 171] on button "Done" at bounding box center [744, 171] width 28 height 25
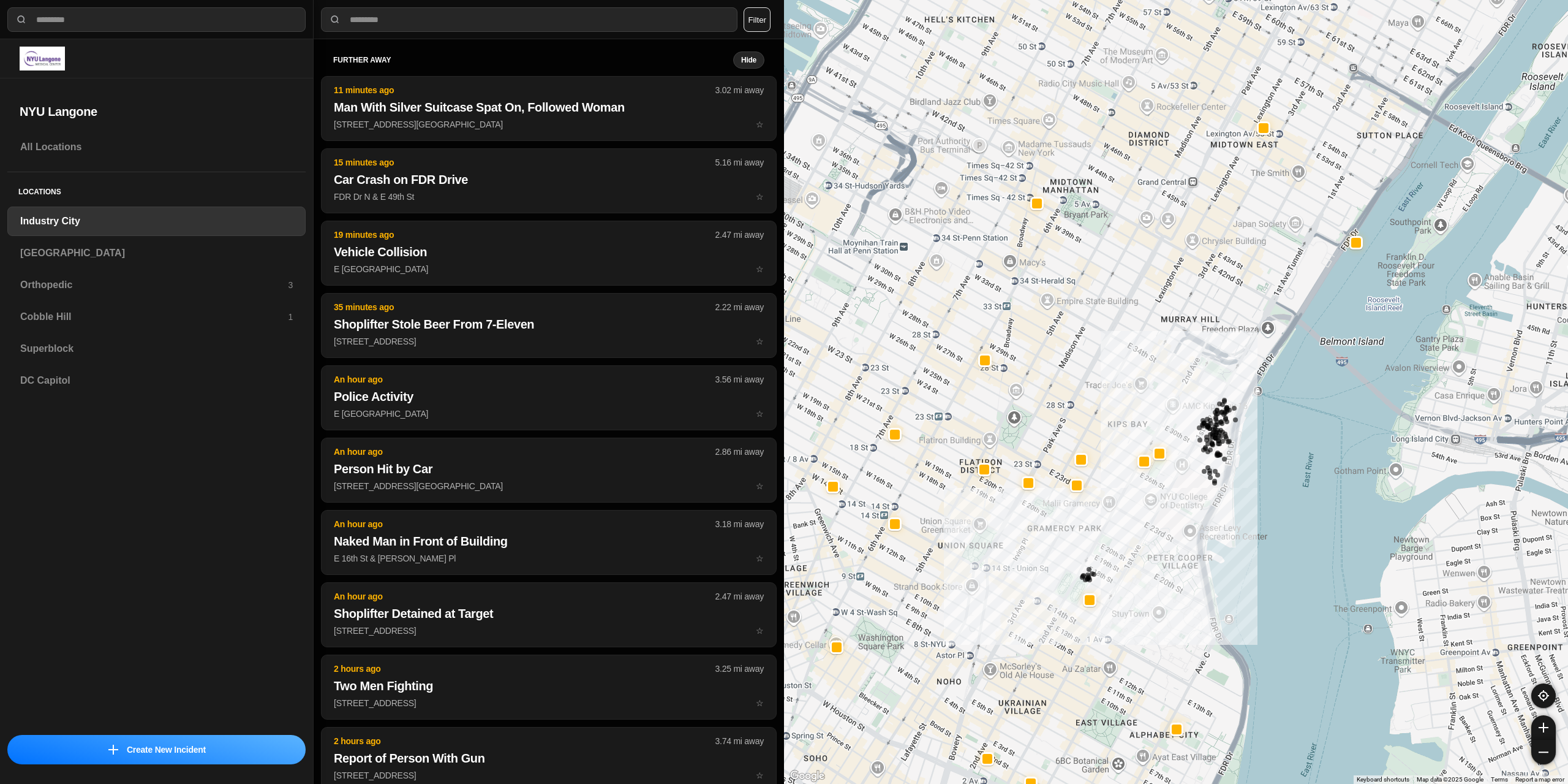
click at [759, 28] on button "Filter" at bounding box center [757, 20] width 27 height 25
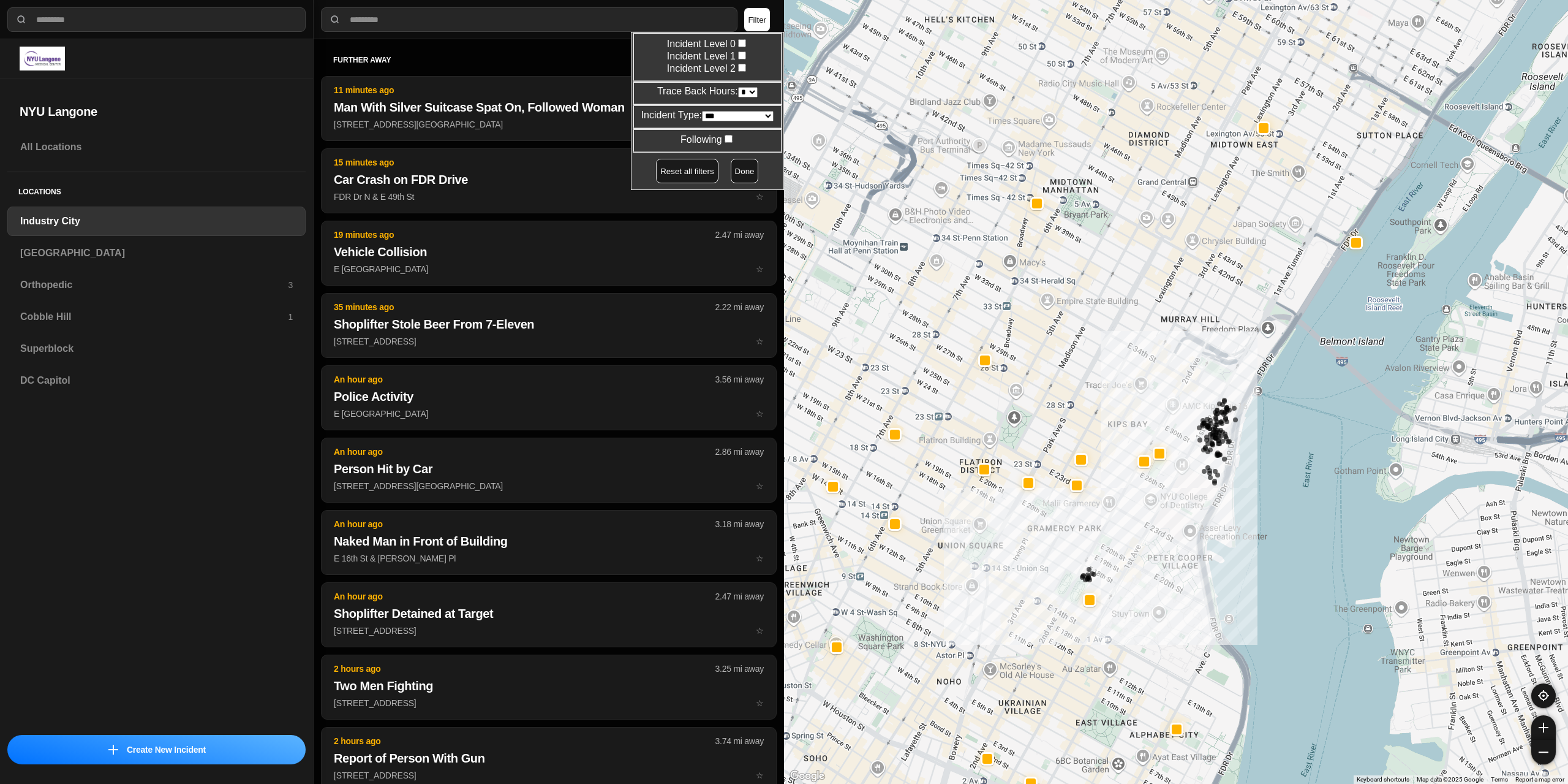
click at [740, 91] on select "* * * * **" at bounding box center [747, 92] width 20 height 10
select select "*"
click at [738, 87] on select "* * * * **" at bounding box center [747, 92] width 20 height 10
click at [731, 168] on button "Done" at bounding box center [744, 171] width 28 height 25
